Goal: Task Accomplishment & Management: Use online tool/utility

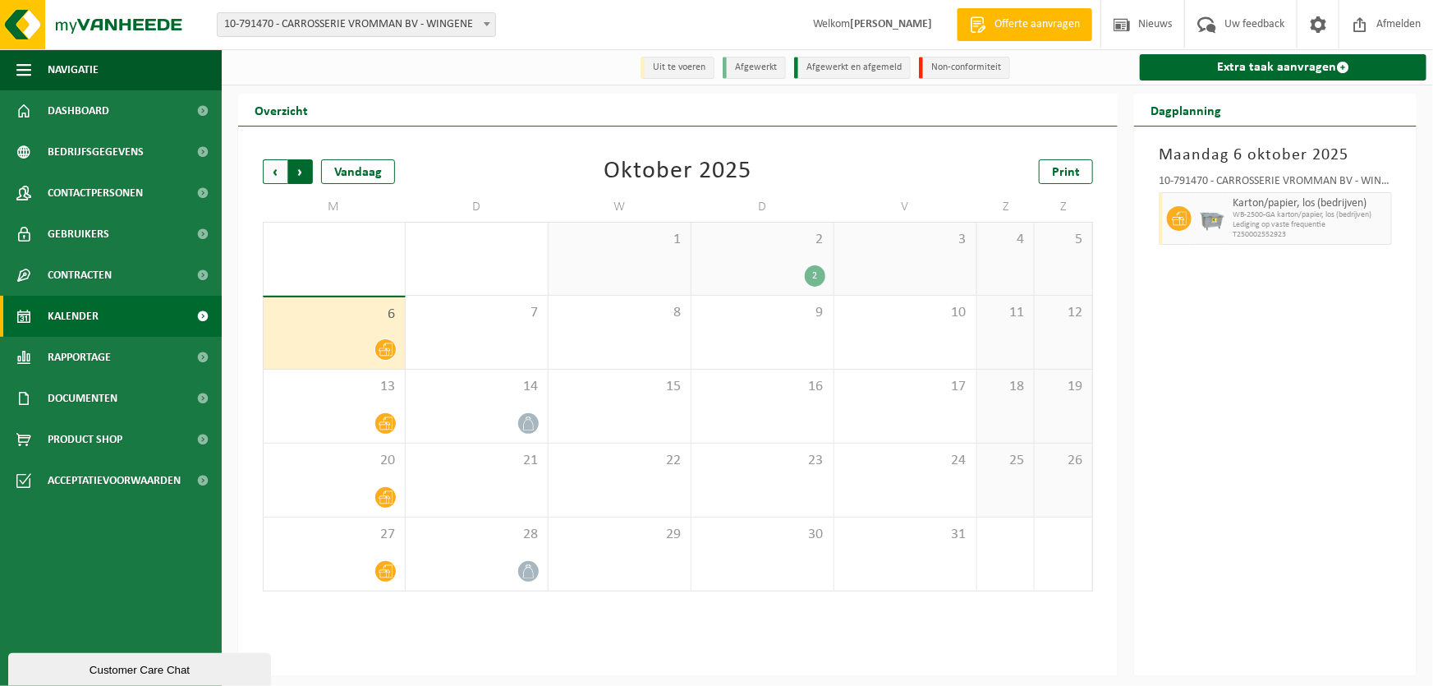
click at [266, 172] on span "Vorige" at bounding box center [275, 171] width 25 height 25
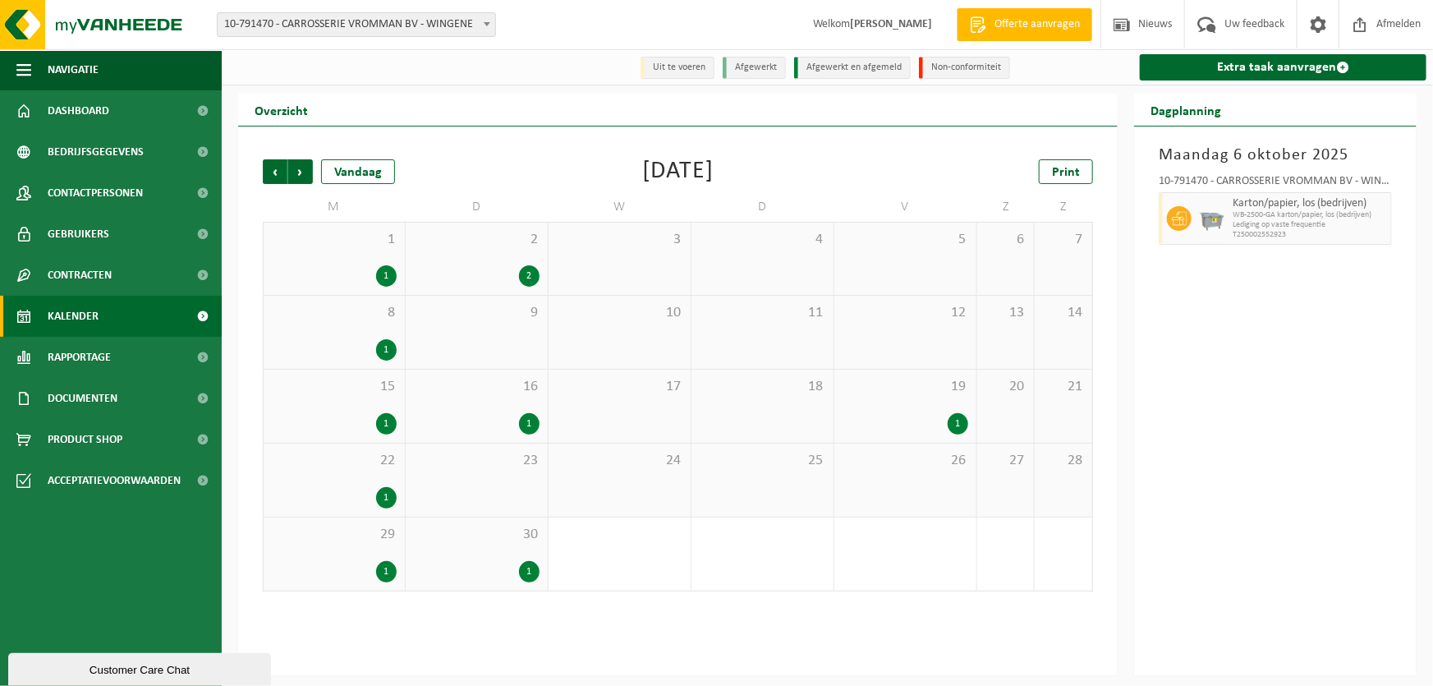
click at [266, 172] on span "Vorige" at bounding box center [275, 171] width 25 height 25
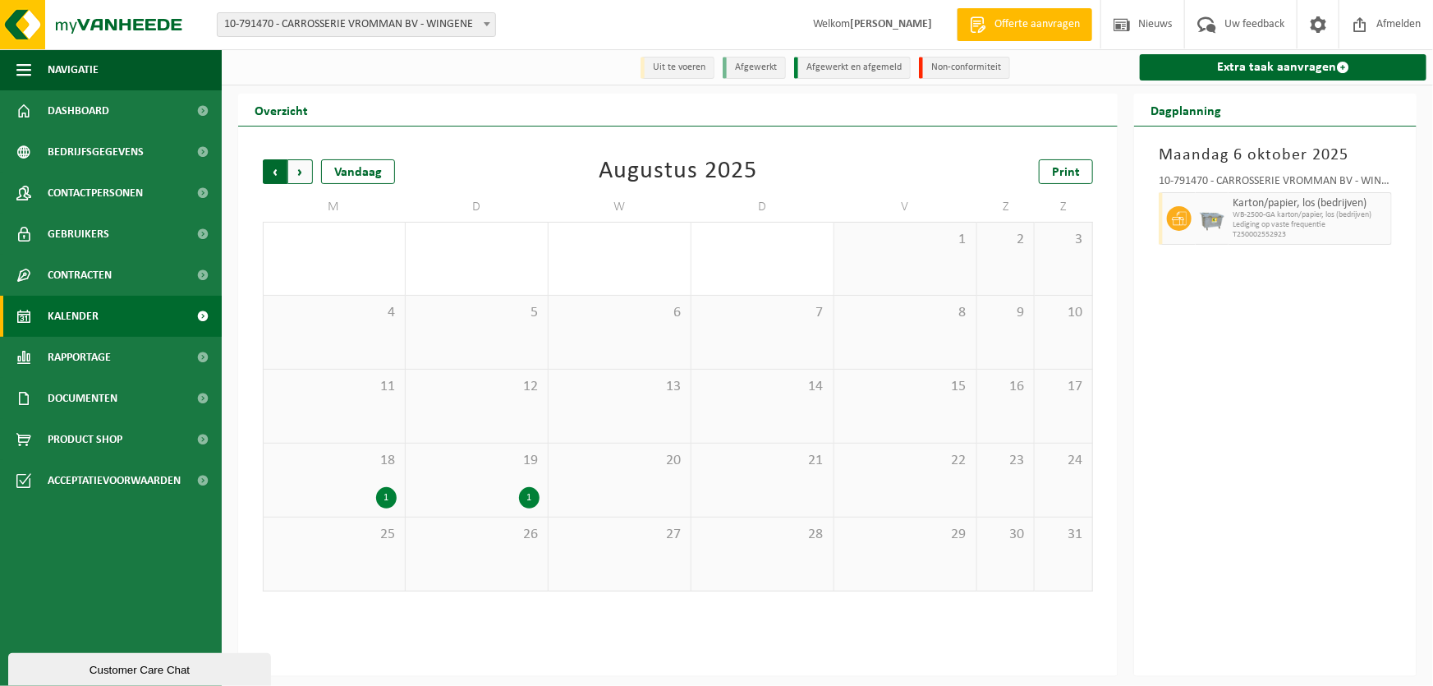
click at [301, 172] on span "Volgende" at bounding box center [300, 171] width 25 height 25
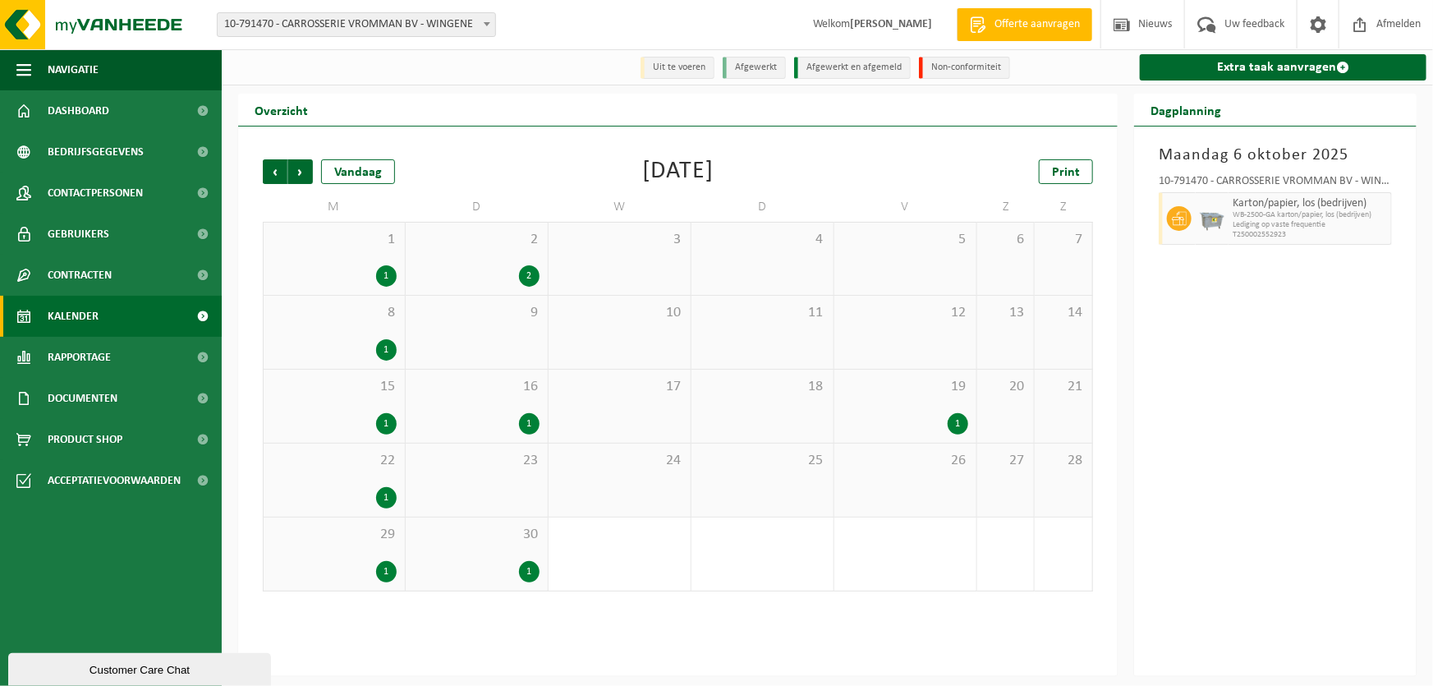
click at [301, 172] on span "Volgende" at bounding box center [300, 171] width 25 height 25
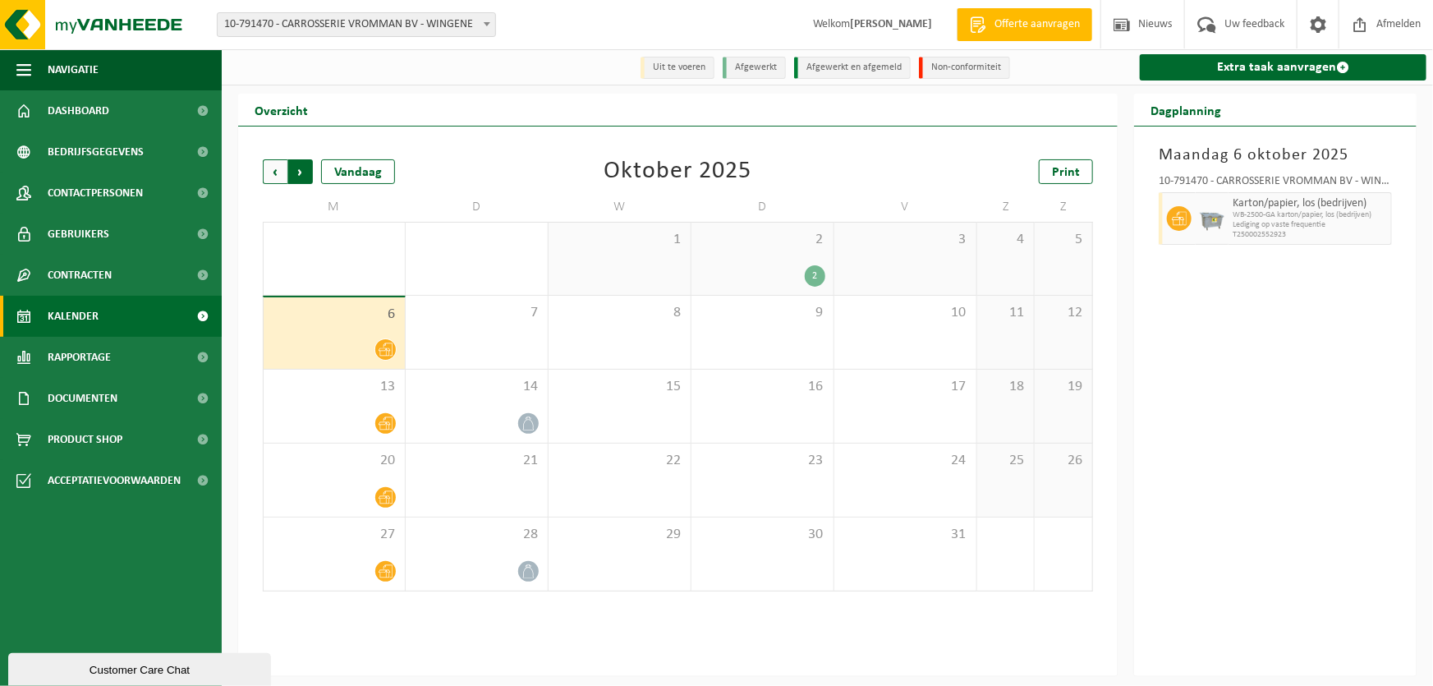
click at [274, 168] on span "Vorige" at bounding box center [275, 171] width 25 height 25
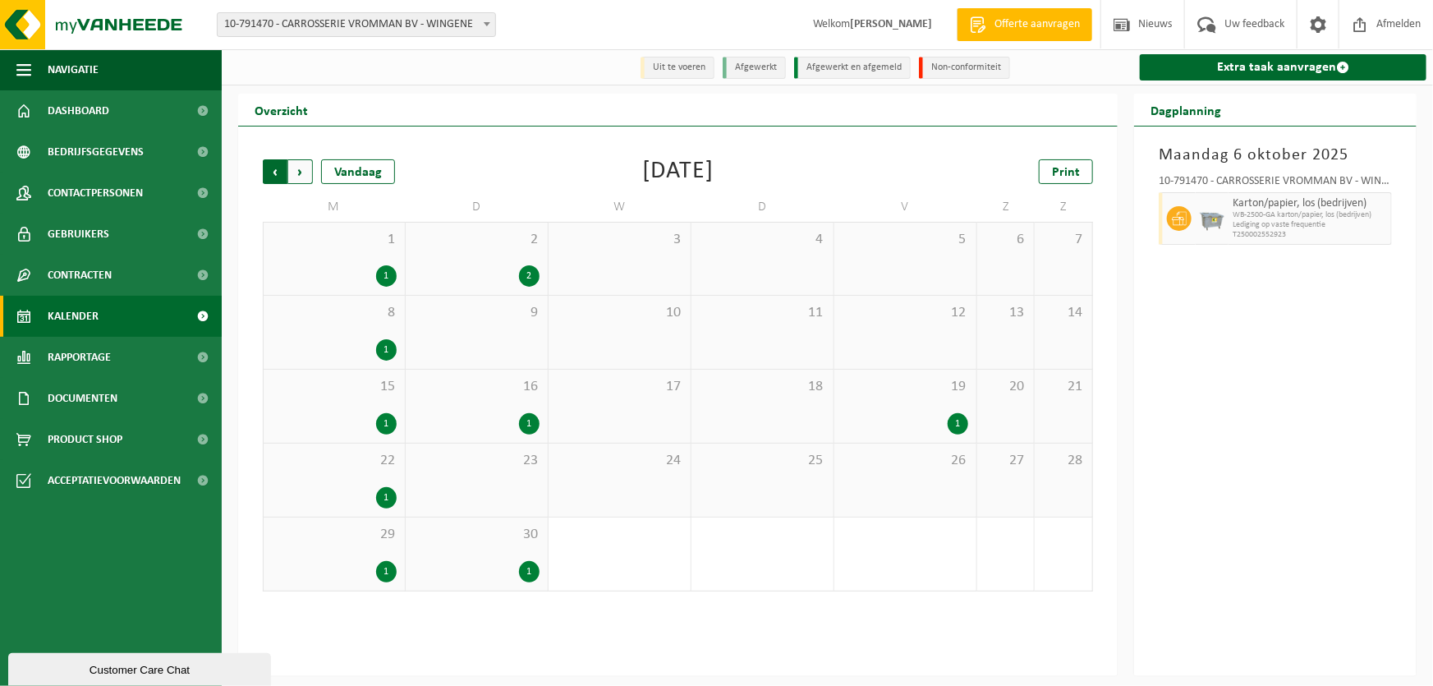
click at [308, 173] on span "Volgende" at bounding box center [300, 171] width 25 height 25
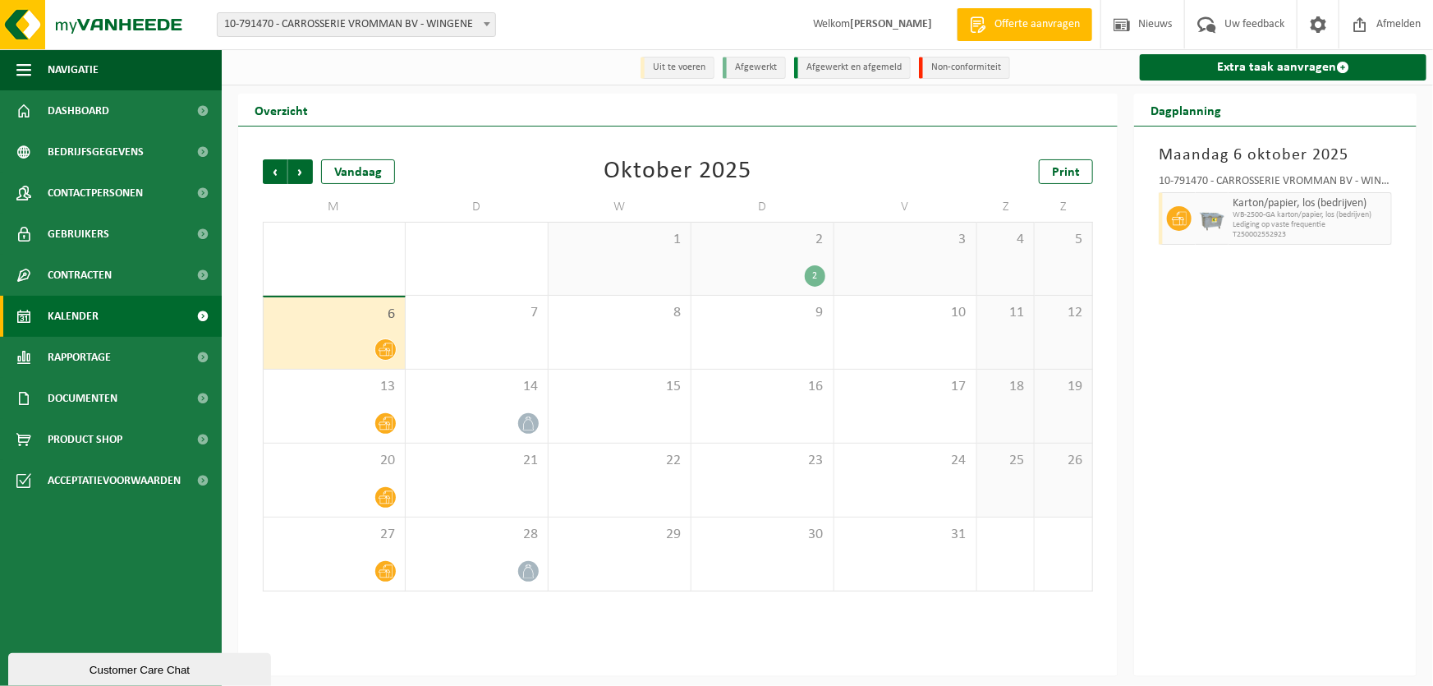
click at [797, 267] on div "2" at bounding box center [763, 275] width 126 height 21
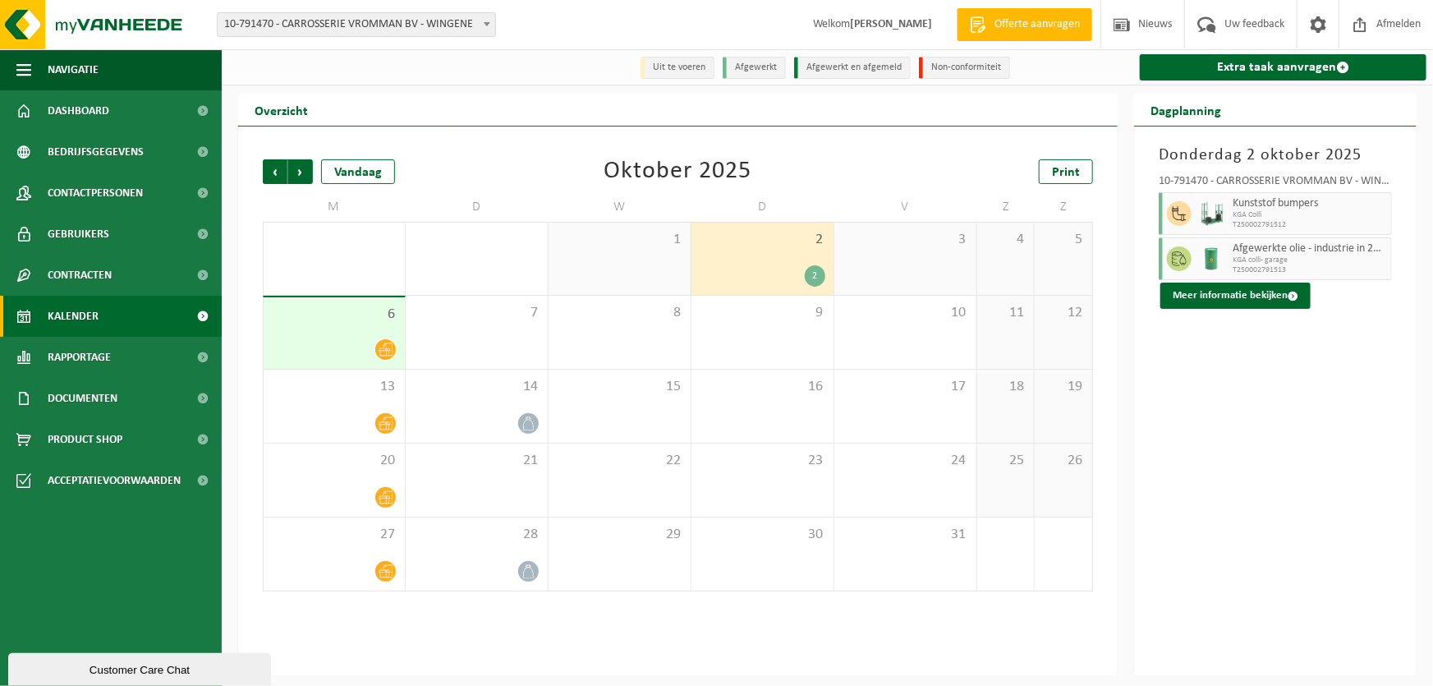
click at [120, 315] on link "Kalender" at bounding box center [111, 316] width 222 height 41
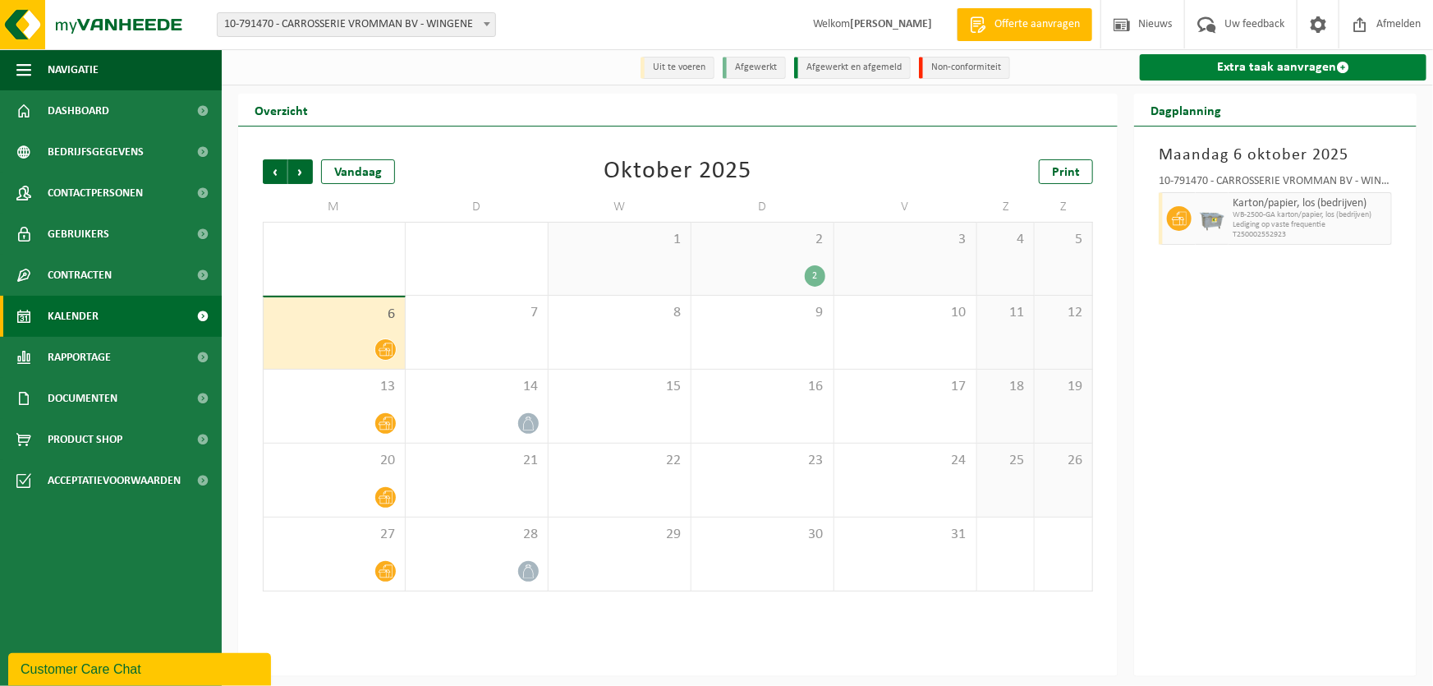
click at [1242, 73] on link "Extra taak aanvragen" at bounding box center [1283, 67] width 287 height 26
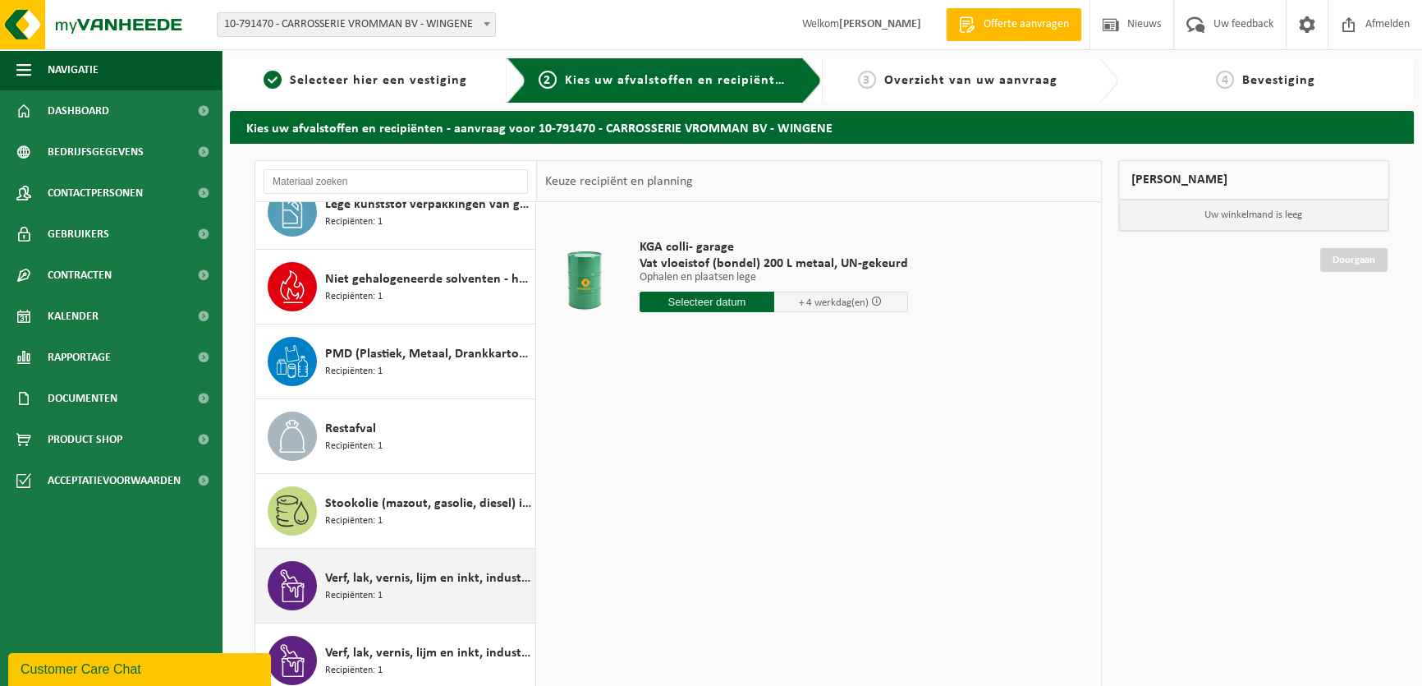
scroll to position [115, 0]
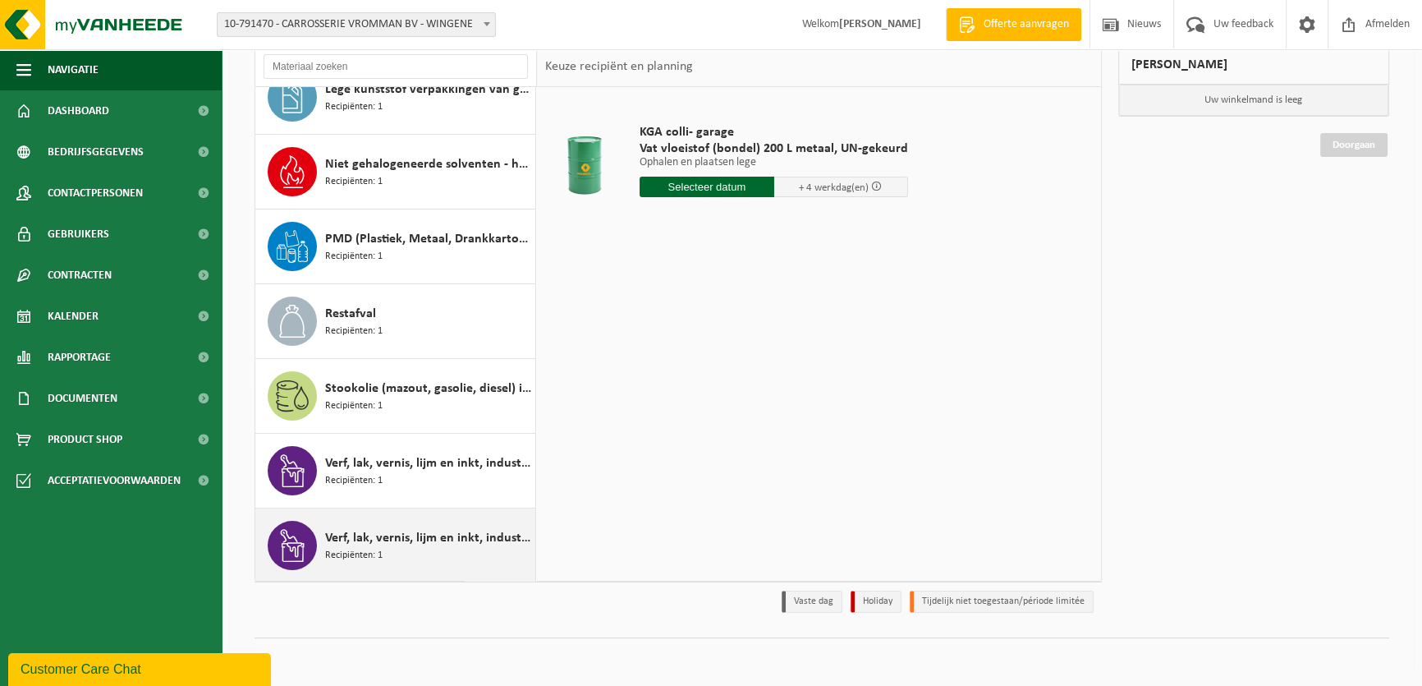
click at [441, 539] on span "Verf, lak, vernis, lijm en inkt, industrieel in kleinverpakking" at bounding box center [428, 538] width 206 height 20
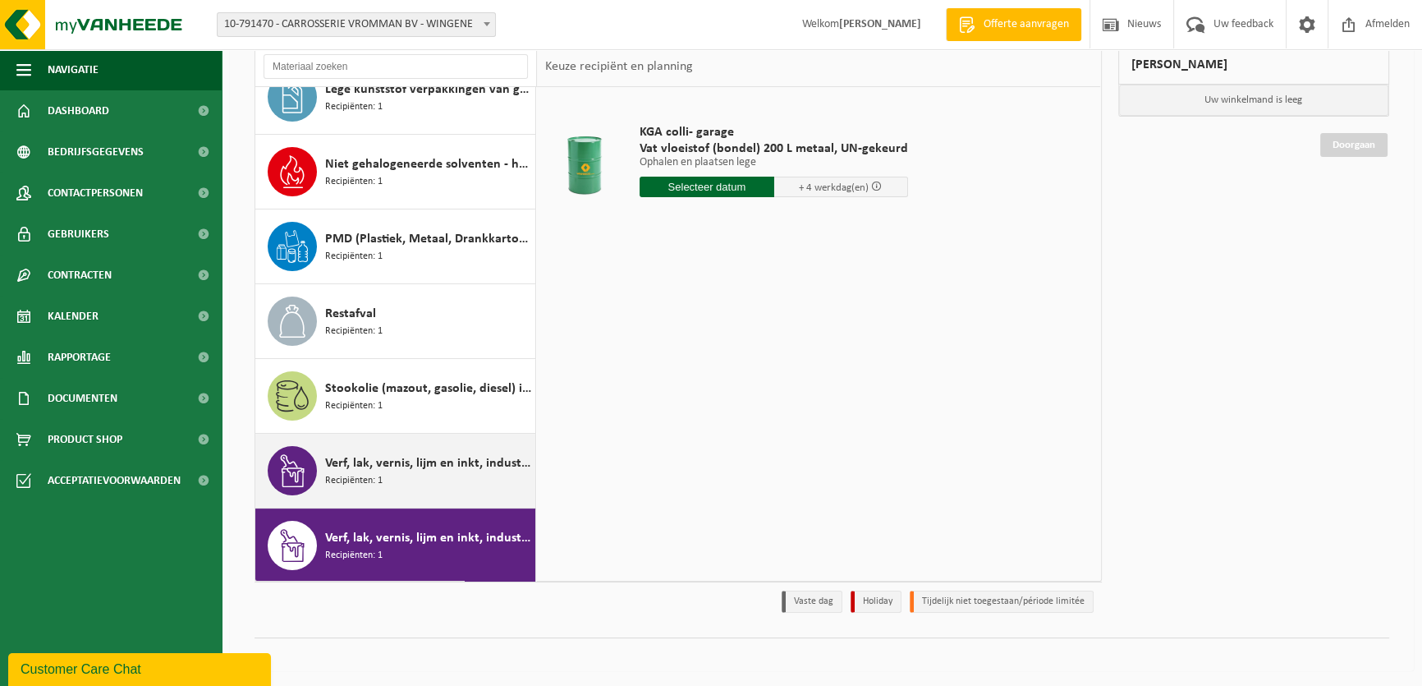
scroll to position [327, 0]
click at [453, 466] on span "Verf, lak, vernis, lijm en inkt, industrieel in 200lt-vat" at bounding box center [428, 462] width 206 height 20
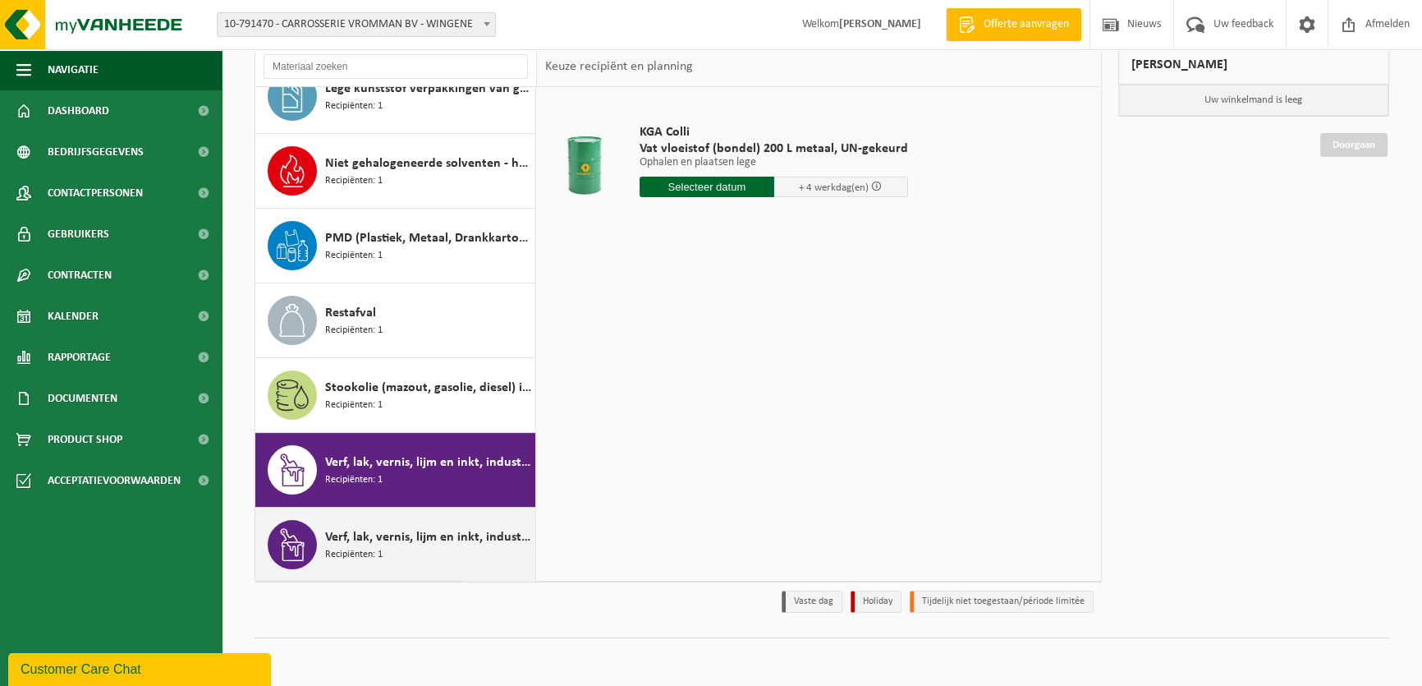
click at [388, 553] on div "Verf, lak, vernis, lijm en inkt, industrieel in kleinverpakking Recipiënten: 1" at bounding box center [428, 544] width 206 height 49
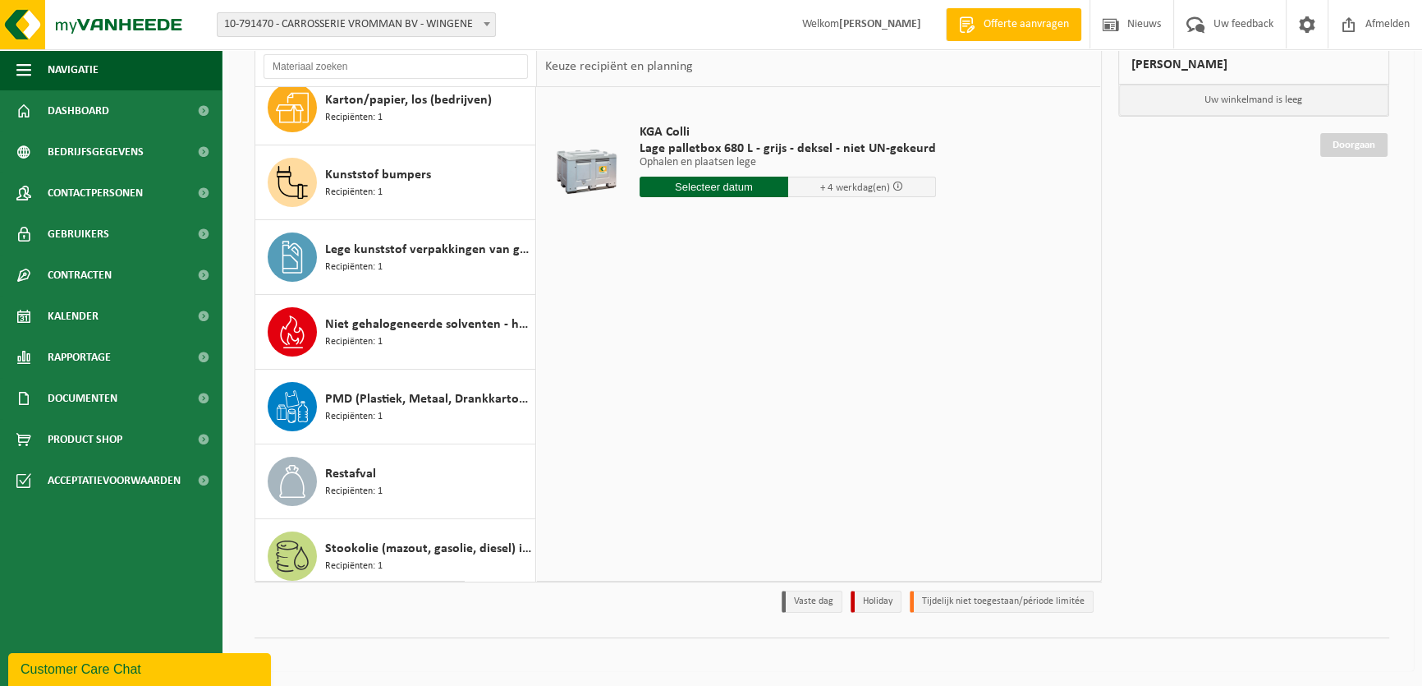
scroll to position [0, 0]
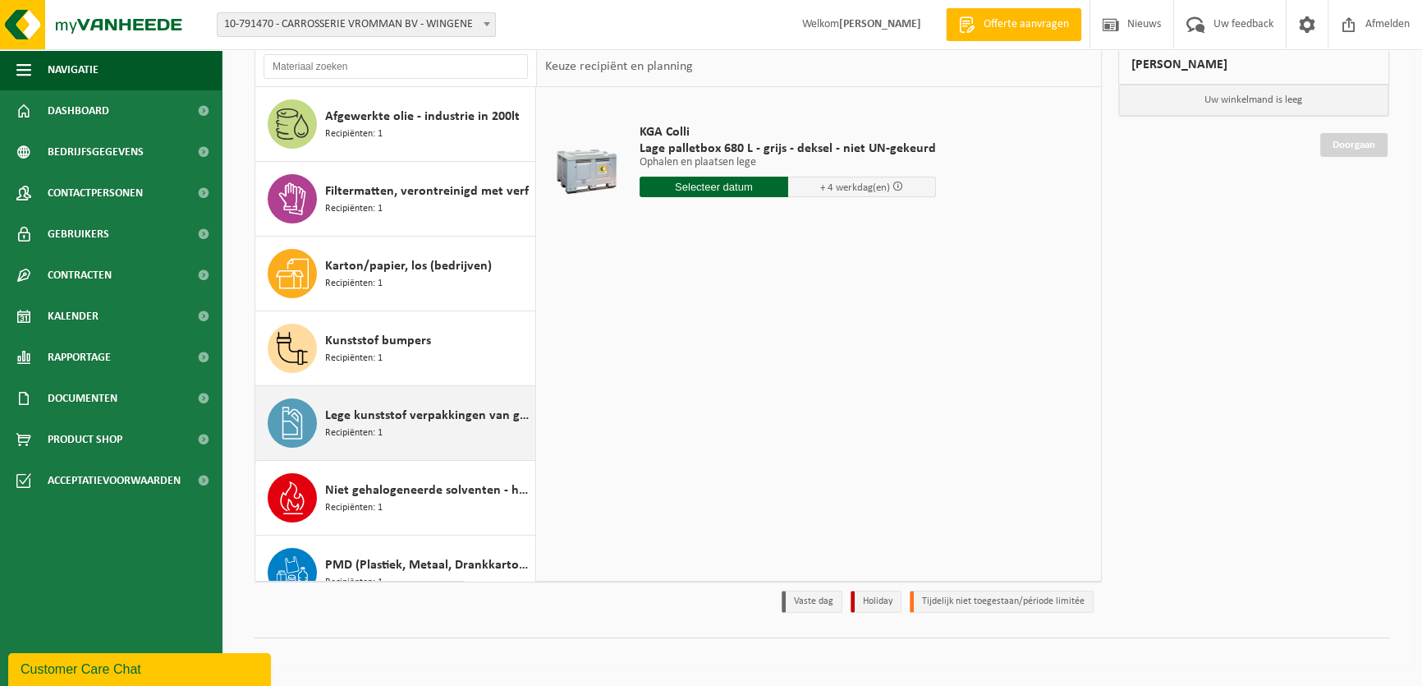
click at [411, 432] on div "Lege kunststof verpakkingen van gevaarlijke stoffen Recipiënten: 1" at bounding box center [428, 422] width 206 height 49
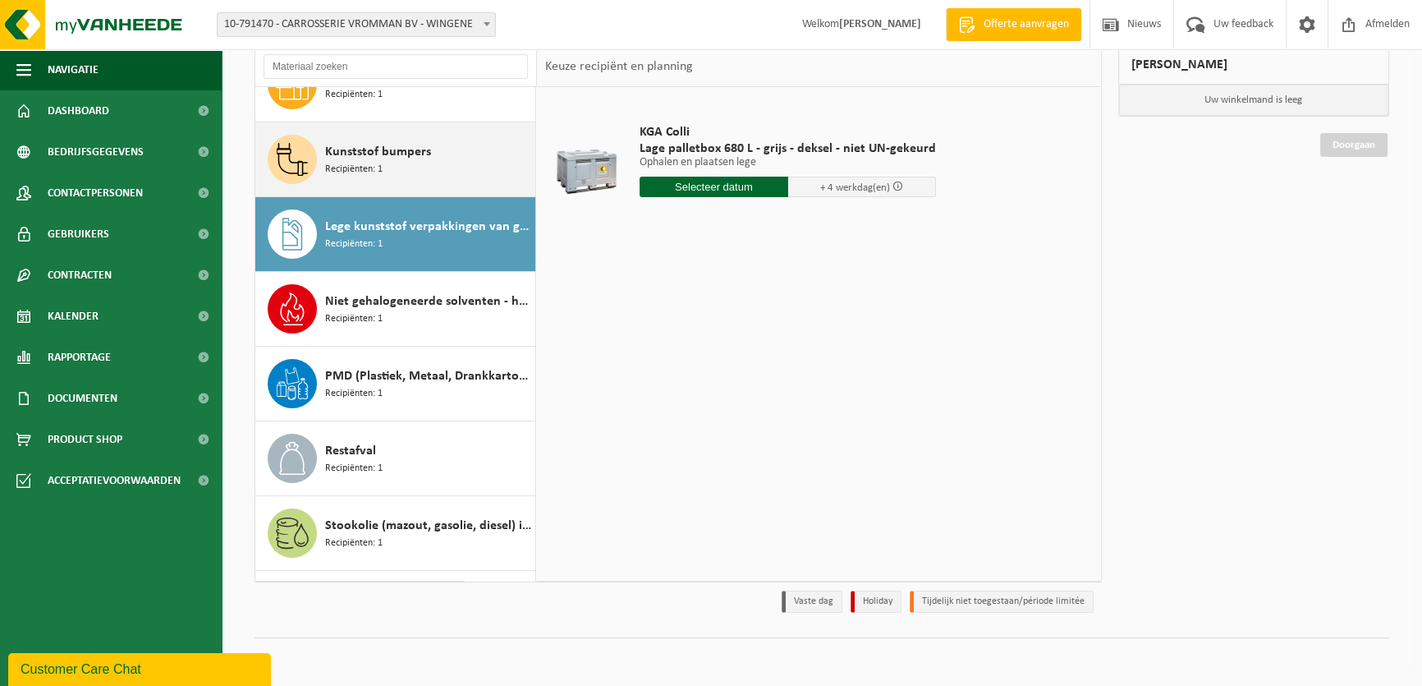
scroll to position [27, 0]
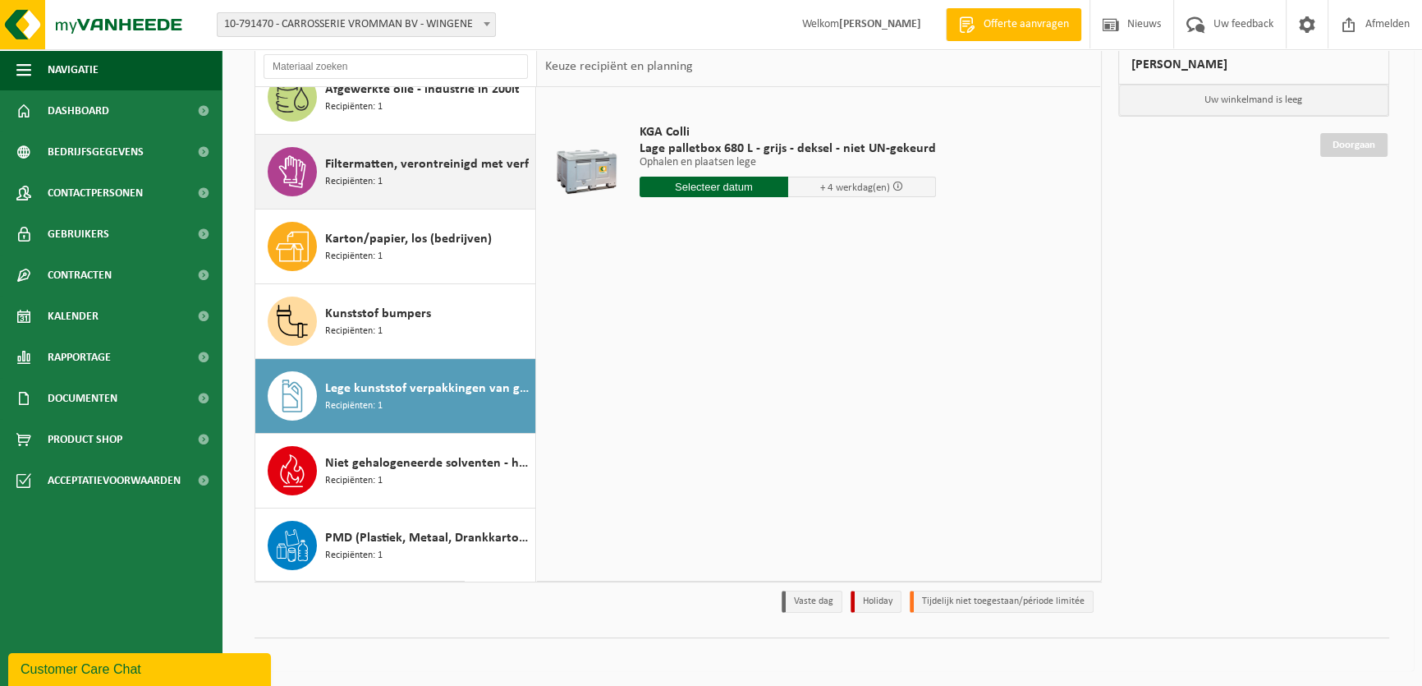
click at [429, 168] on span "Filtermatten, verontreinigd met verf" at bounding box center [427, 164] width 204 height 20
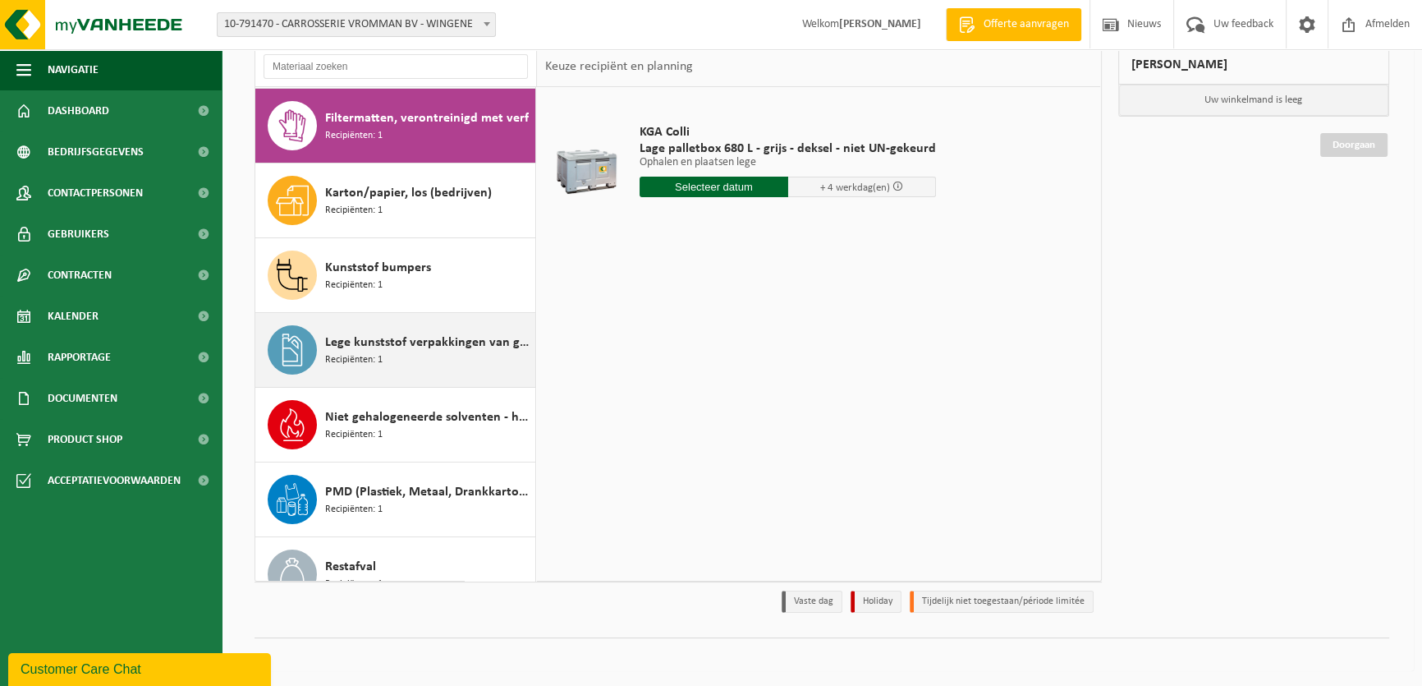
scroll to position [74, 0]
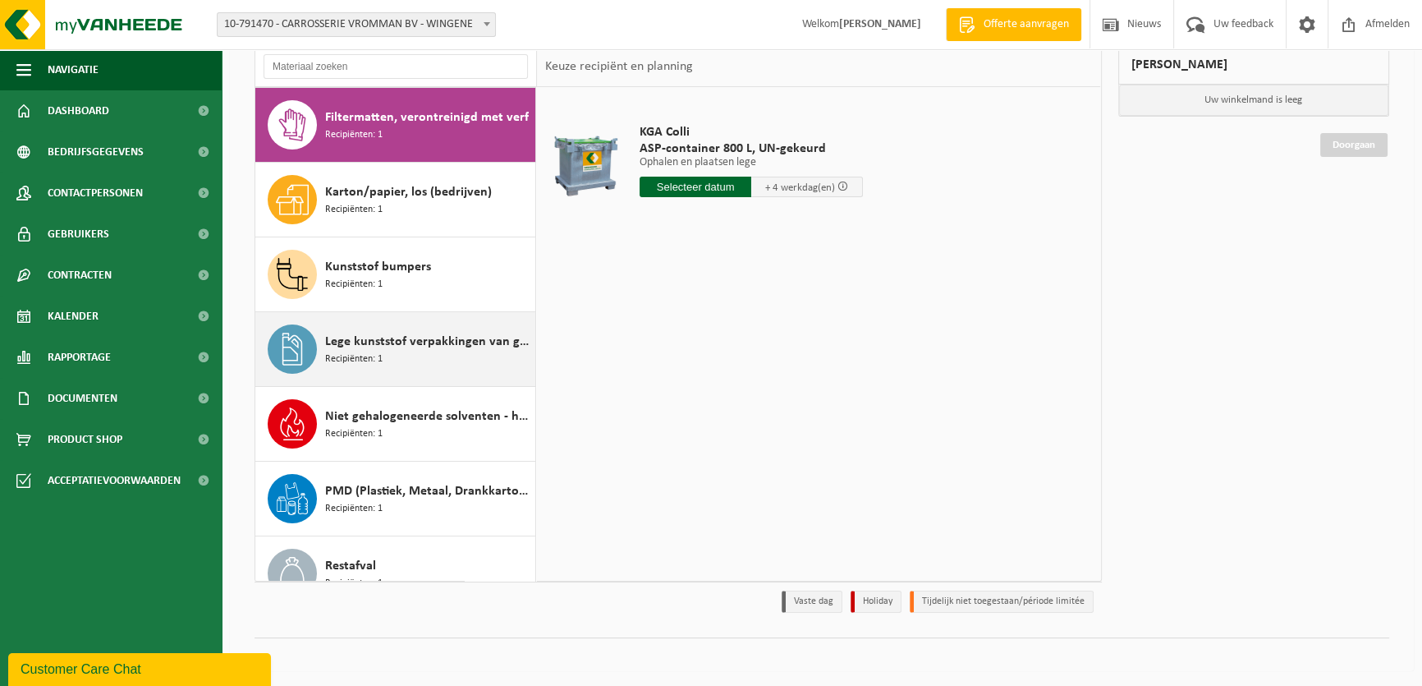
click at [416, 354] on div "Lege kunststof verpakkingen van gevaarlijke stoffen Recipiënten: 1" at bounding box center [428, 348] width 206 height 49
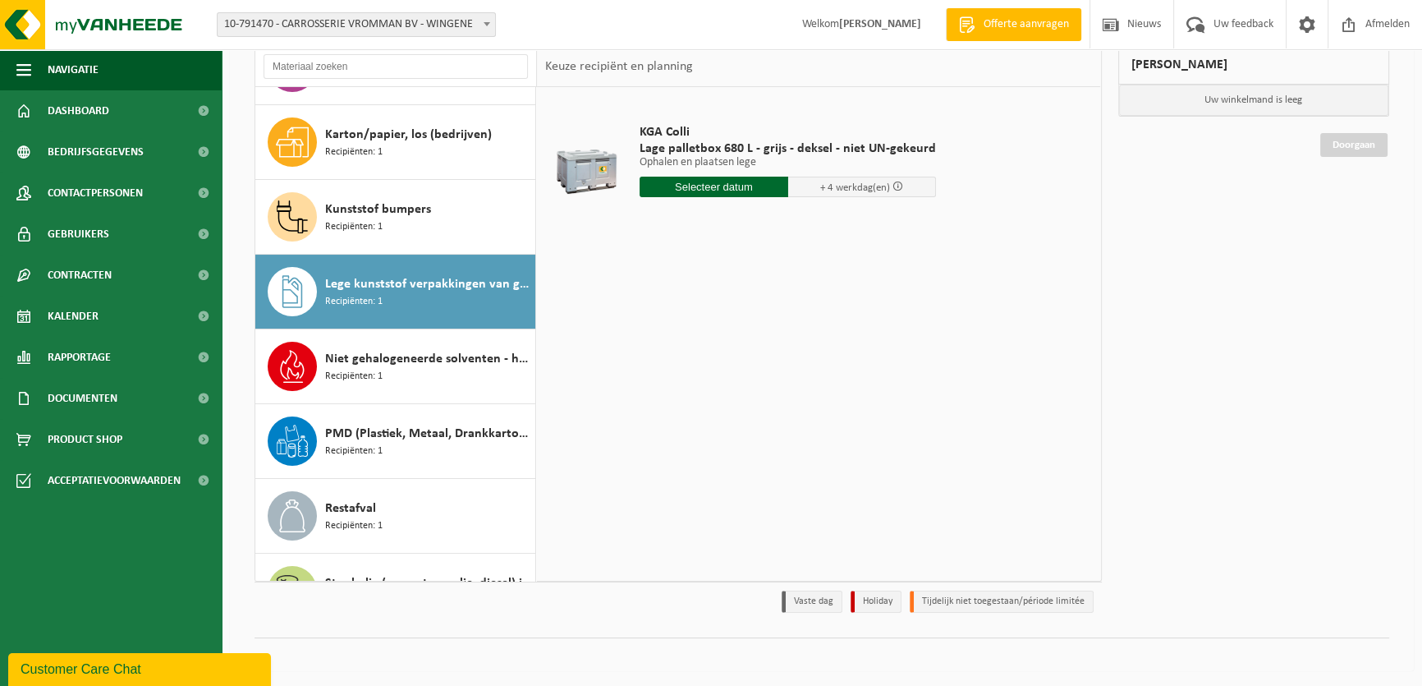
scroll to position [326, 0]
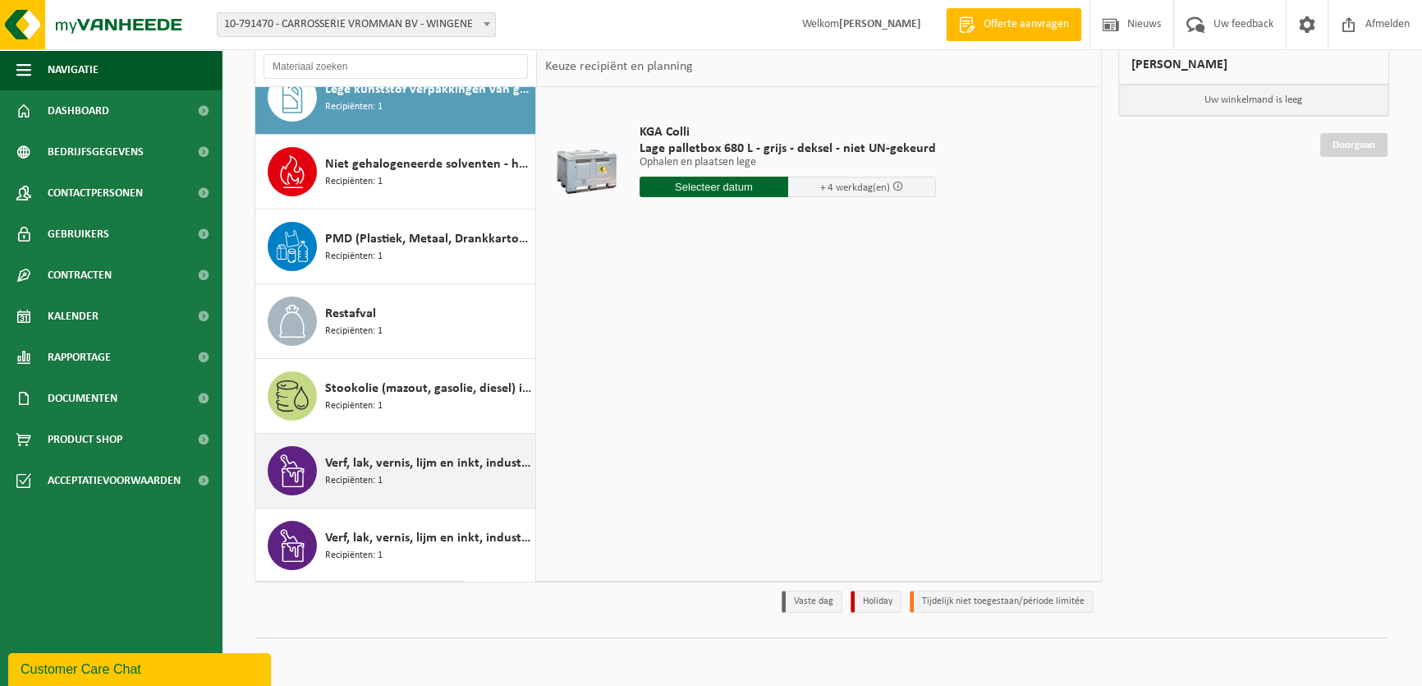
click at [360, 455] on span "Verf, lak, vernis, lijm en inkt, industrieel in 200lt-vat" at bounding box center [428, 463] width 206 height 20
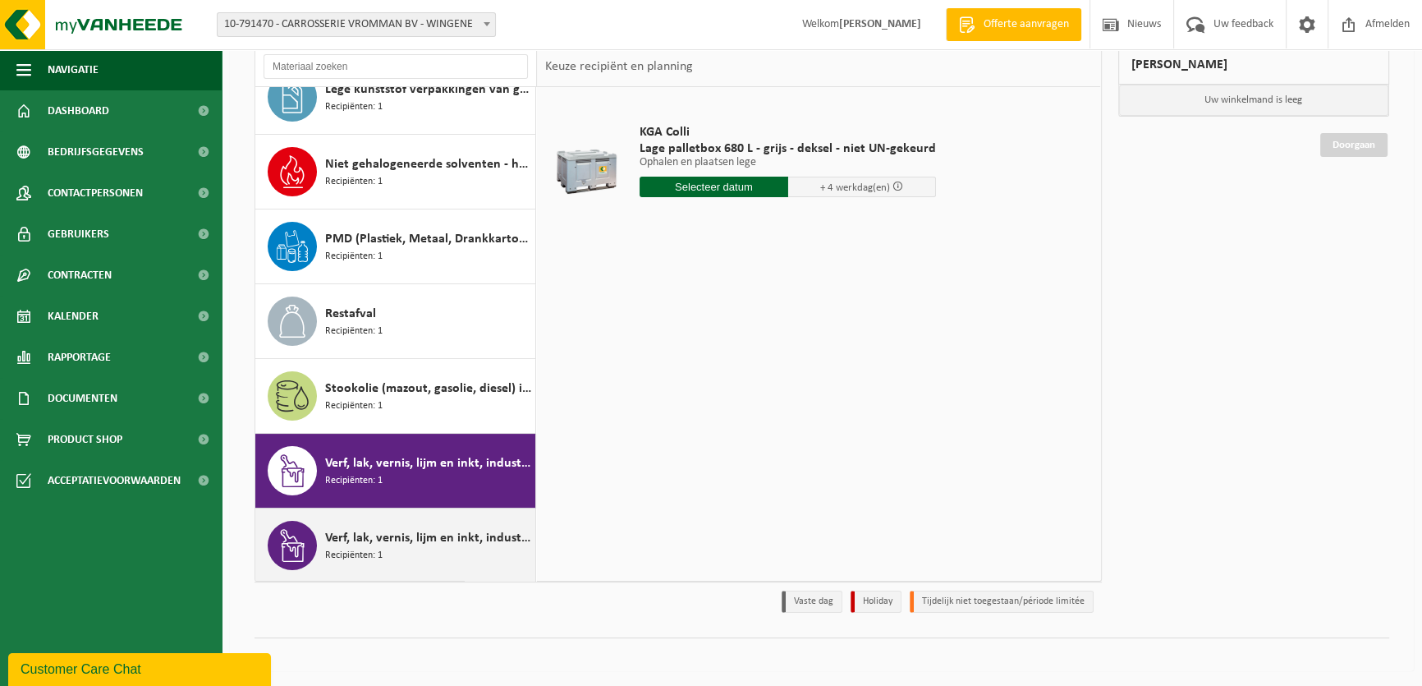
scroll to position [327, 0]
click at [365, 541] on span "Verf, lak, vernis, lijm en inkt, industrieel in kleinverpakking" at bounding box center [428, 537] width 206 height 20
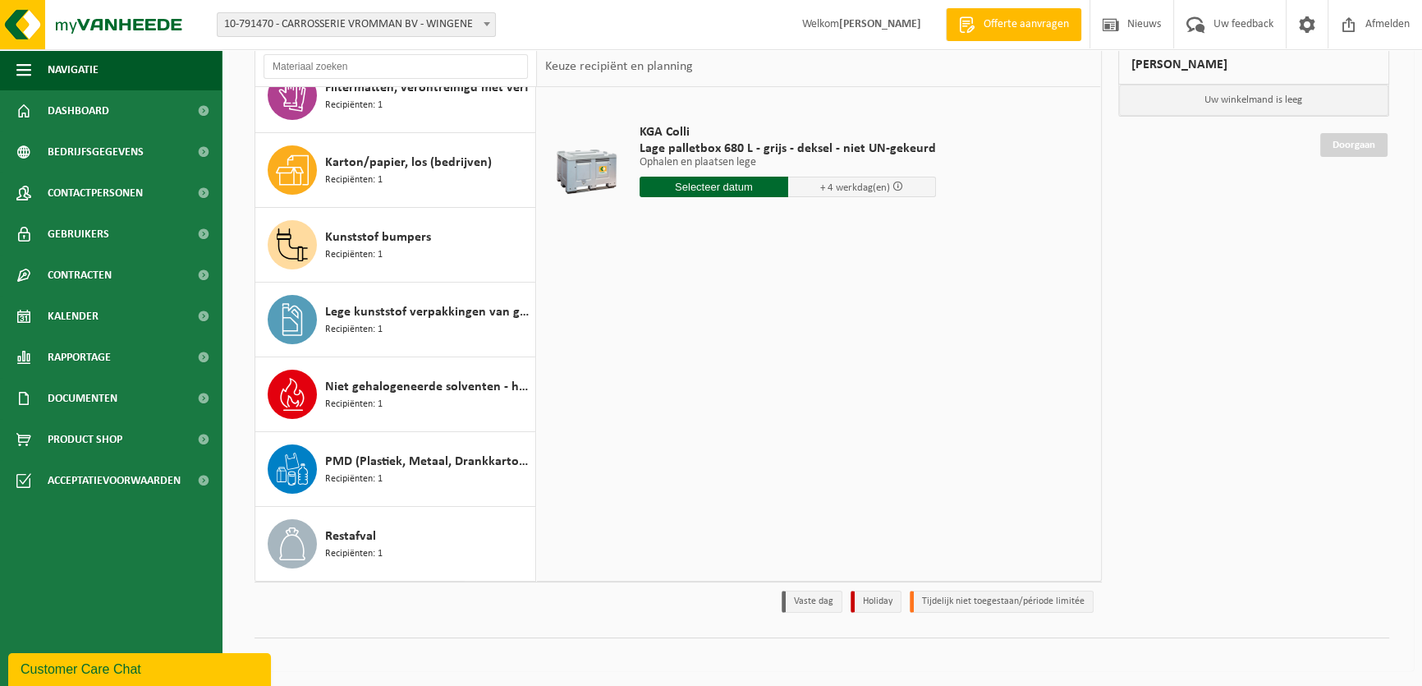
scroll to position [103, 0]
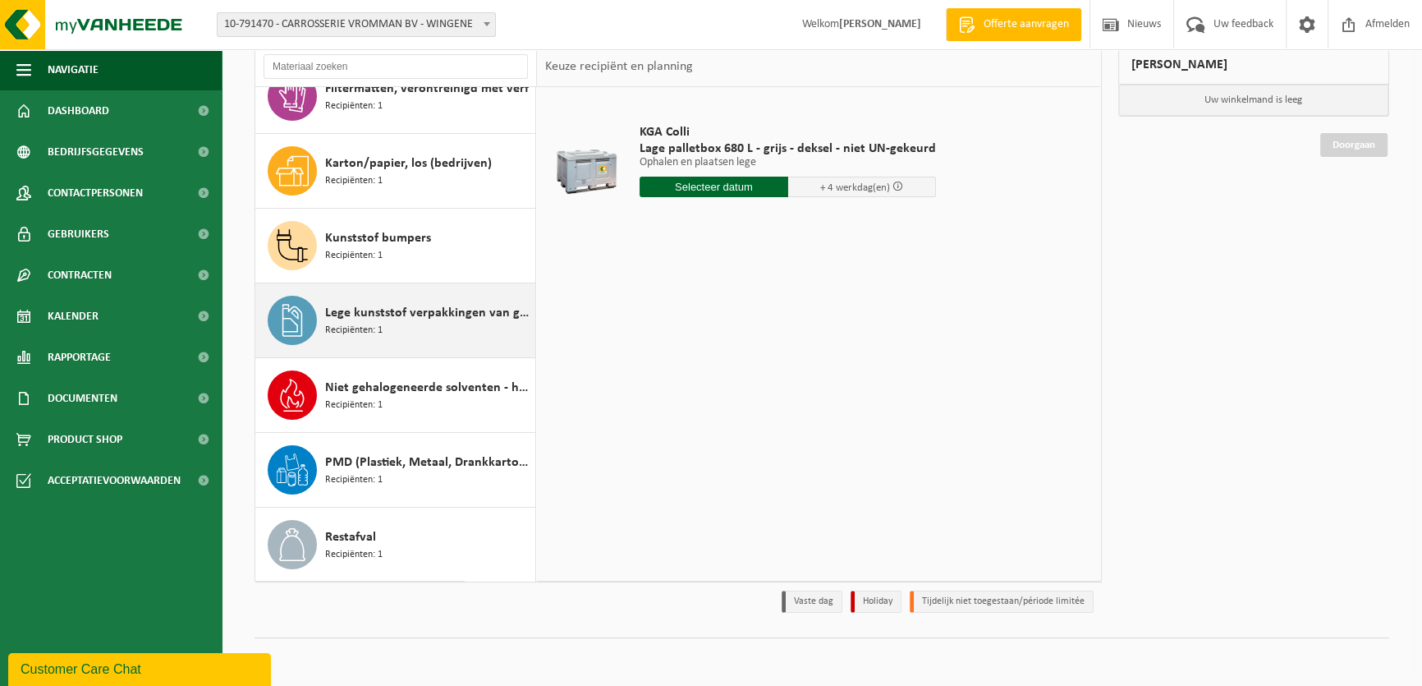
click at [392, 305] on span "Lege kunststof verpakkingen van gevaarlijke stoffen" at bounding box center [428, 313] width 206 height 20
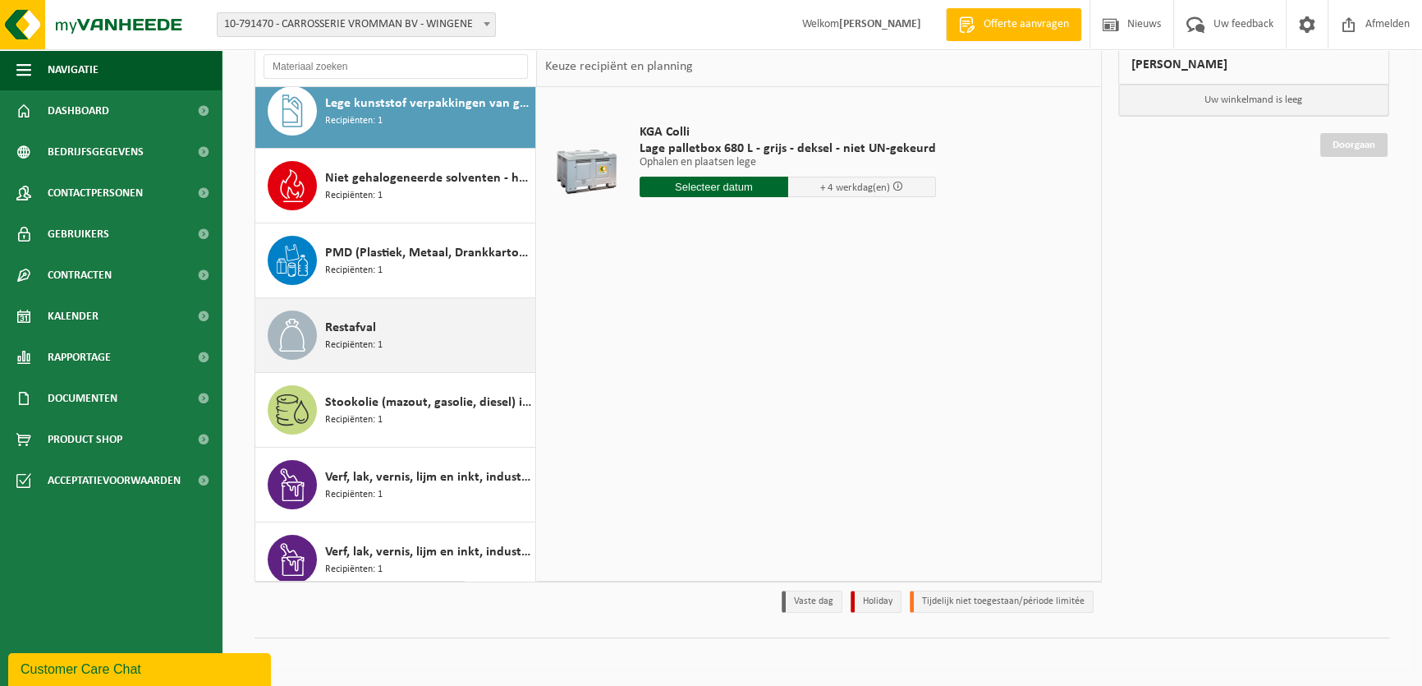
scroll to position [326, 0]
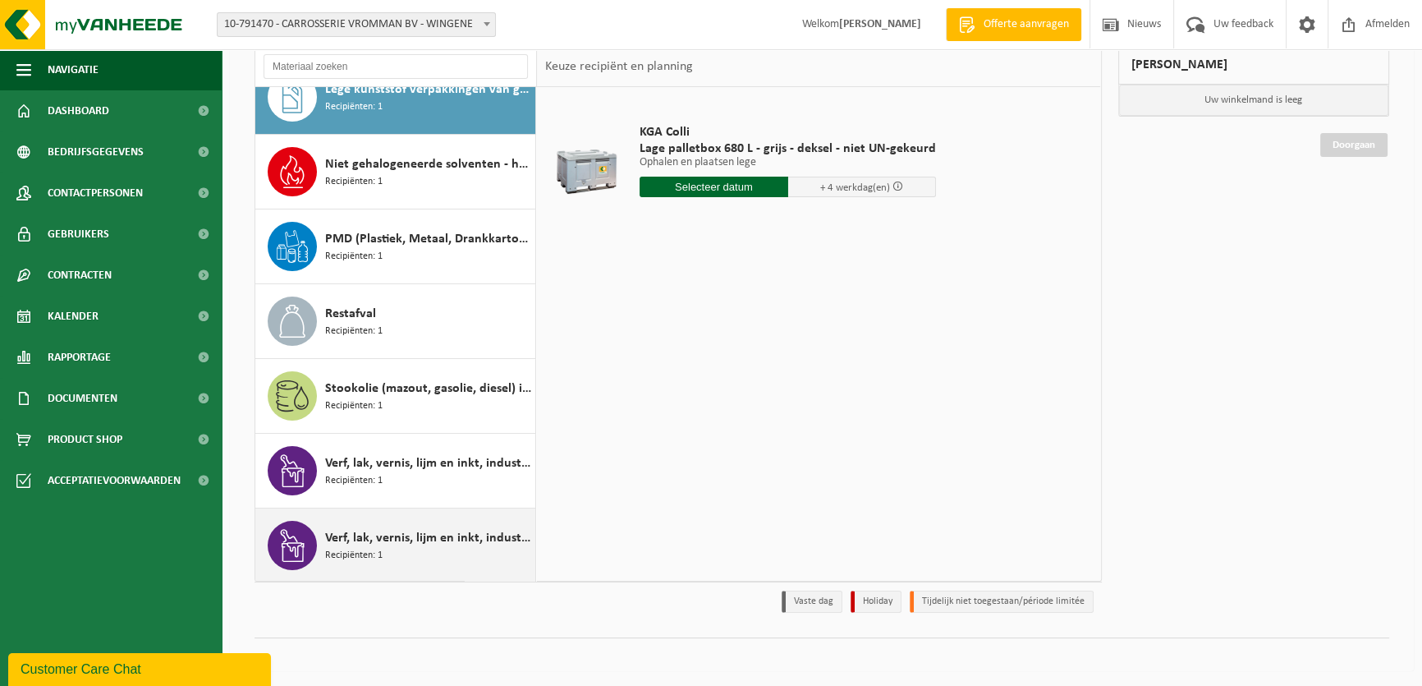
click at [413, 547] on div "Verf, lak, vernis, lijm en inkt, industrieel in kleinverpakking Recipiënten: 1" at bounding box center [428, 545] width 206 height 49
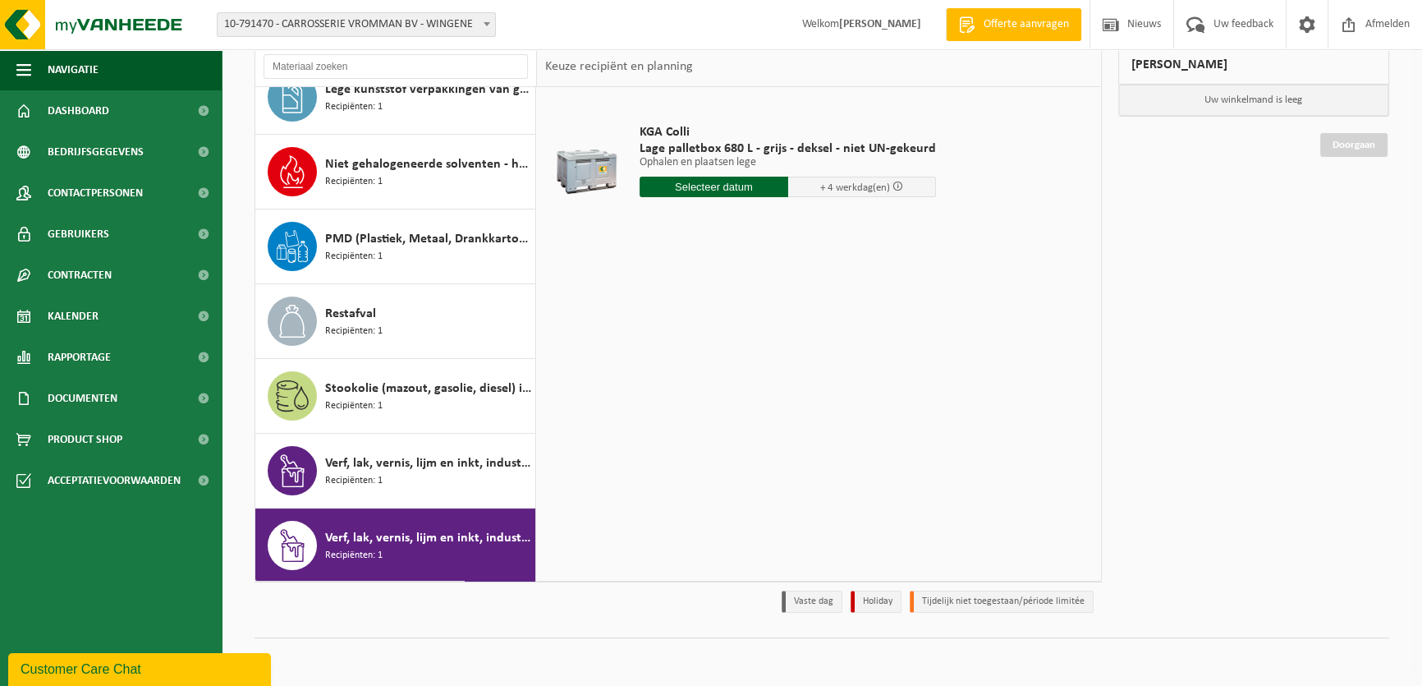
scroll to position [327, 0]
